Goal: Ask a question

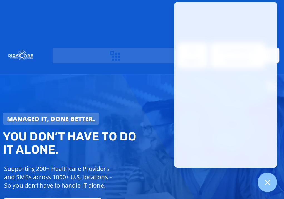
click at [160, 77] on div "Managed IT, done better. You don’t have to do IT alone. Supporting 200+ Healthc…" at bounding box center [142, 156] width 284 height 165
click at [151, 95] on div "Managed IT, done better. You don’t have to do IT alone. Supporting 200+ Healthc…" at bounding box center [142, 156] width 284 height 165
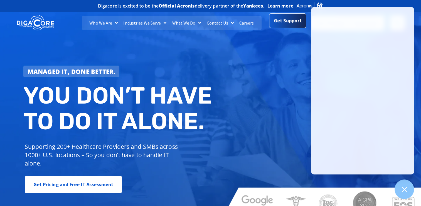
click at [279, 19] on span "Get Support" at bounding box center [288, 20] width 28 height 11
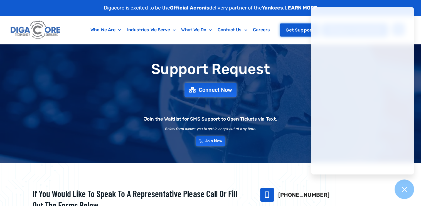
click at [288, 33] on link "Get Support" at bounding box center [300, 29] width 40 height 13
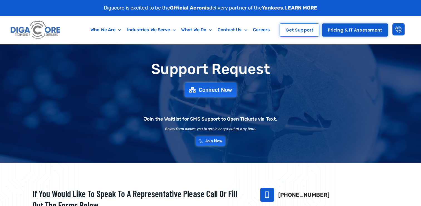
click at [288, 33] on link "Get Support" at bounding box center [300, 29] width 40 height 13
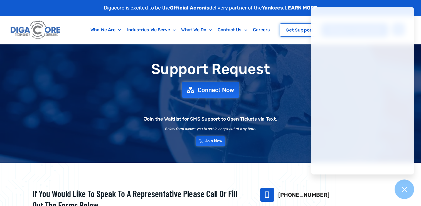
click at [221, 91] on span "Connect Now" at bounding box center [216, 90] width 37 height 6
